Goal: Find specific page/section: Find specific page/section

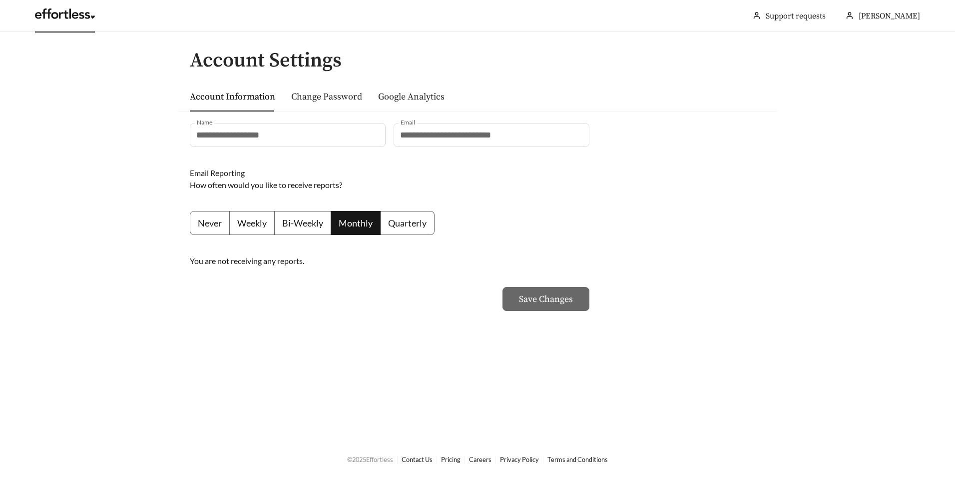
click at [48, 12] on link at bounding box center [65, 16] width 60 height 10
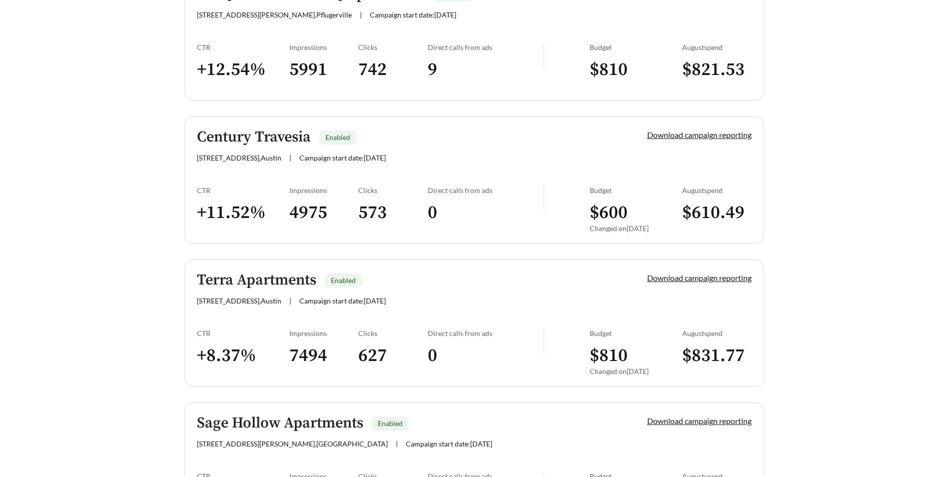
scroll to position [1848, 0]
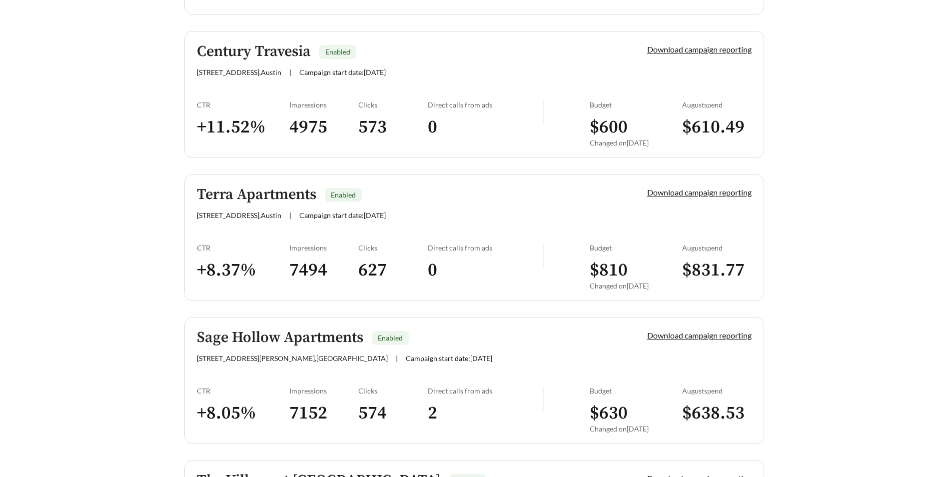
click at [270, 196] on h5 "Terra Apartments" at bounding box center [256, 194] width 119 height 16
